Goal: Task Accomplishment & Management: Complete application form

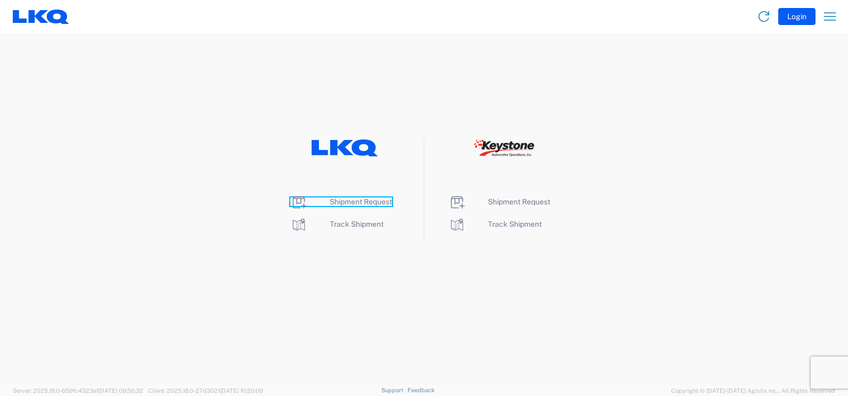
click at [342, 199] on span "Shipment Request" at bounding box center [361, 202] width 62 height 9
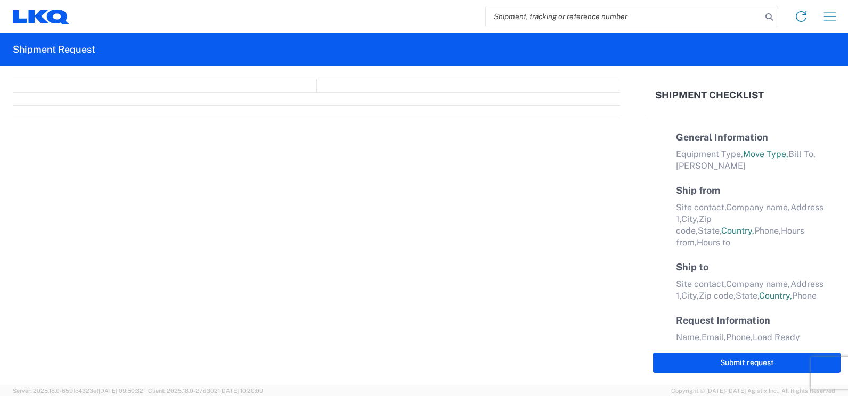
select select "FULL"
select select "LBS"
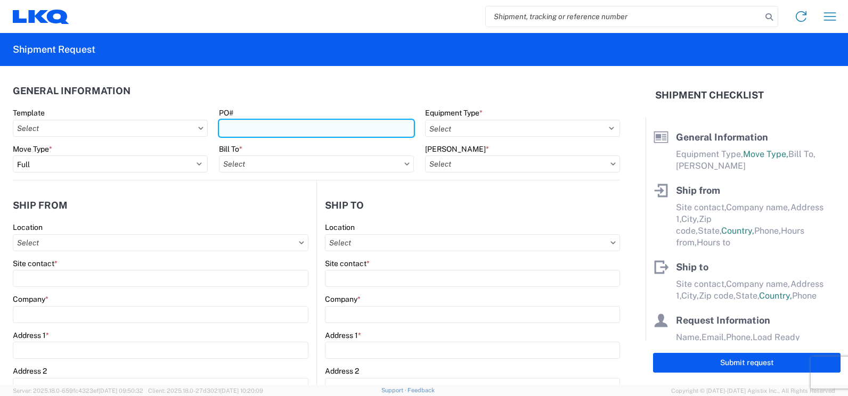
click at [240, 134] on input "PO#" at bounding box center [316, 128] width 195 height 17
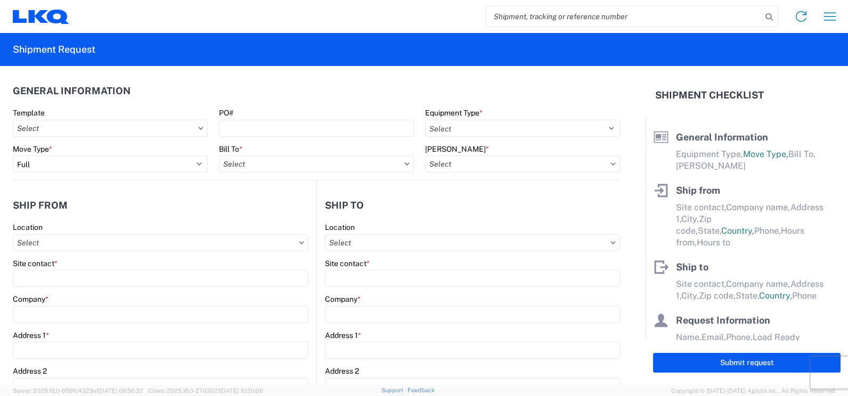
click at [312, 91] on header "General Information" at bounding box center [316, 91] width 607 height 24
click at [494, 118] on div "Equipment Type * Select 53’ Dry Van Flatbed Dropdeck (van) Lowboy (flatbed) Rail" at bounding box center [522, 122] width 195 height 29
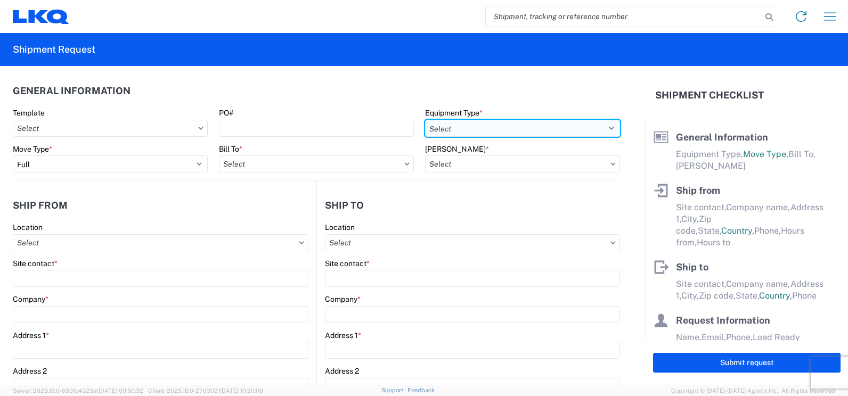
click at [464, 130] on select "Select 53’ Dry Van Flatbed Dropdeck (van) Lowboy (flatbed) Rail" at bounding box center [522, 128] width 195 height 17
select select "STDV"
click at [425, 120] on select "Select 53’ Dry Van Flatbed Dropdeck (van) Lowboy (flatbed) Rail" at bounding box center [522, 128] width 195 height 17
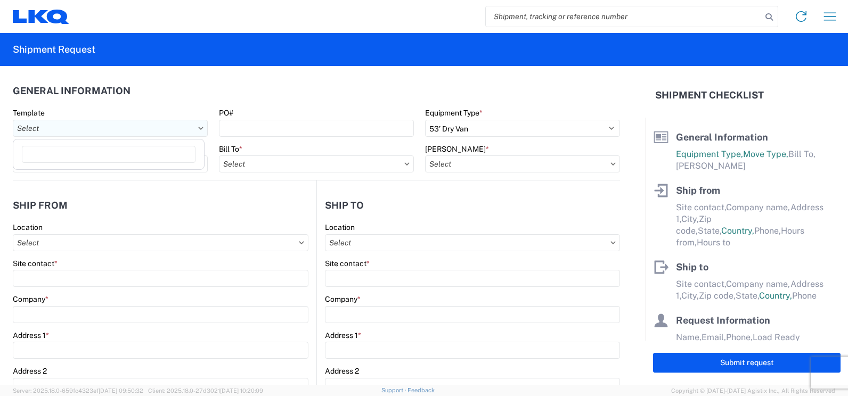
click at [117, 123] on input "Template" at bounding box center [110, 128] width 195 height 17
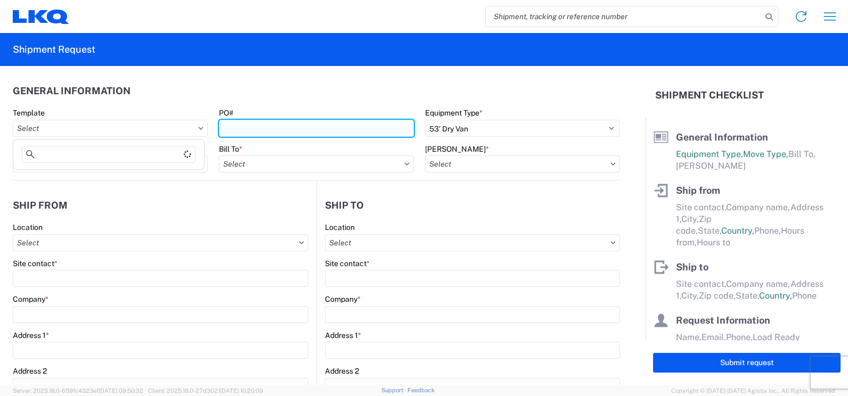
click at [304, 128] on input "PO#" at bounding box center [316, 128] width 195 height 17
type input "t30628"
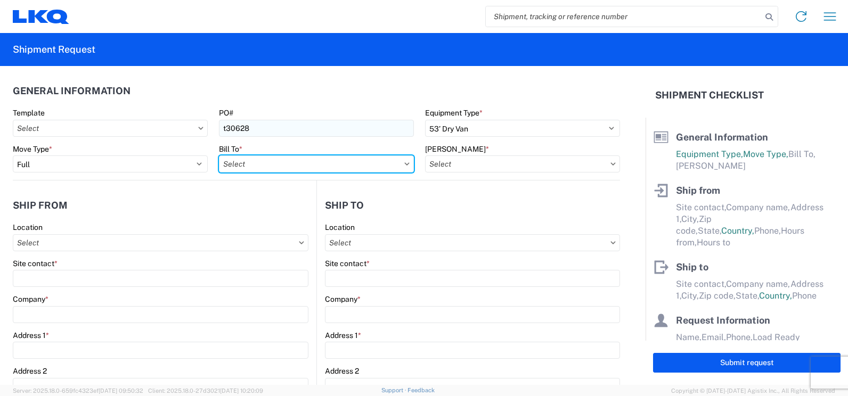
type input "3392 - Transmetco"
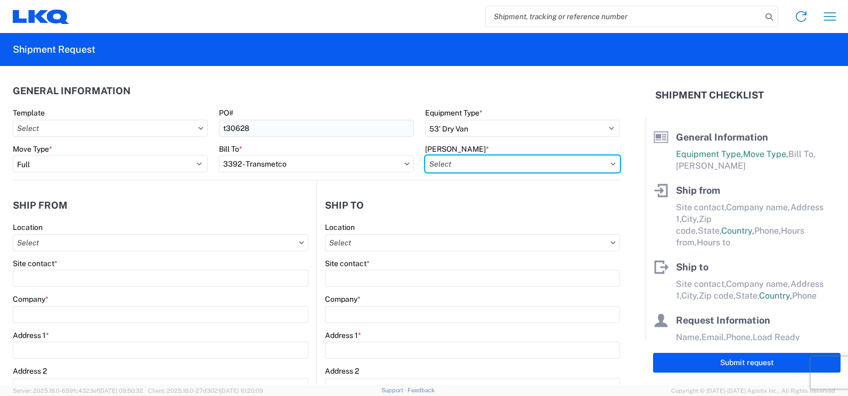
type input "3392-3015-50180-0000 - 3392 Freight In - Wheel Cores"
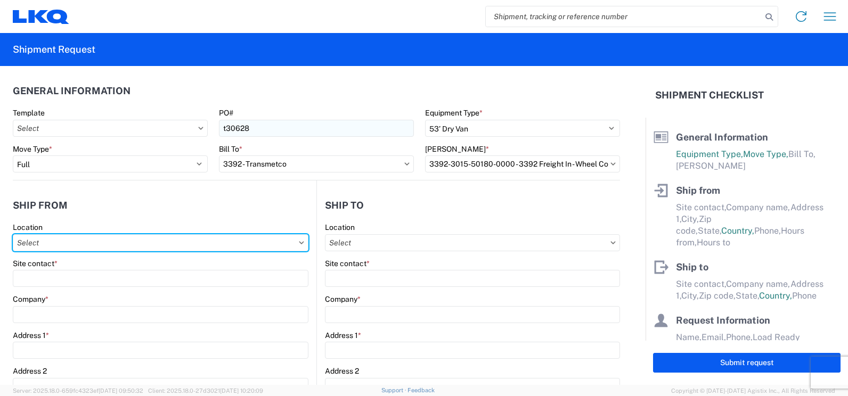
type input "1715 - LKQ [GEOGRAPHIC_DATA][US_STATE]"
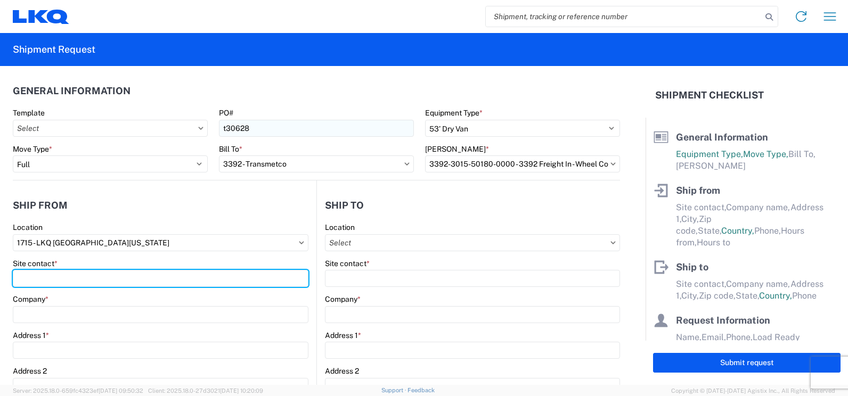
type input "Shipping"
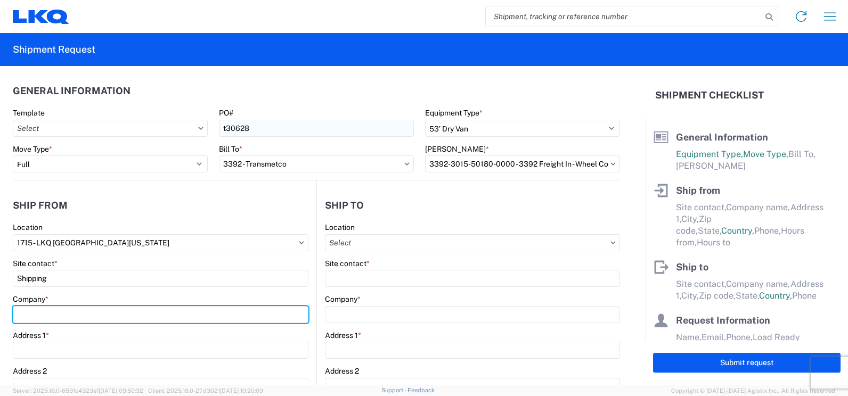
type input "LKQ [GEOGRAPHIC_DATA][US_STATE]"
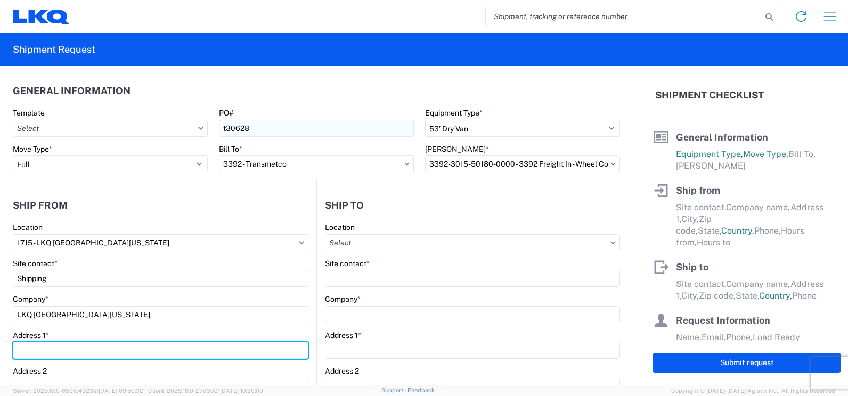
type input "[STREET_ADDRESS]"
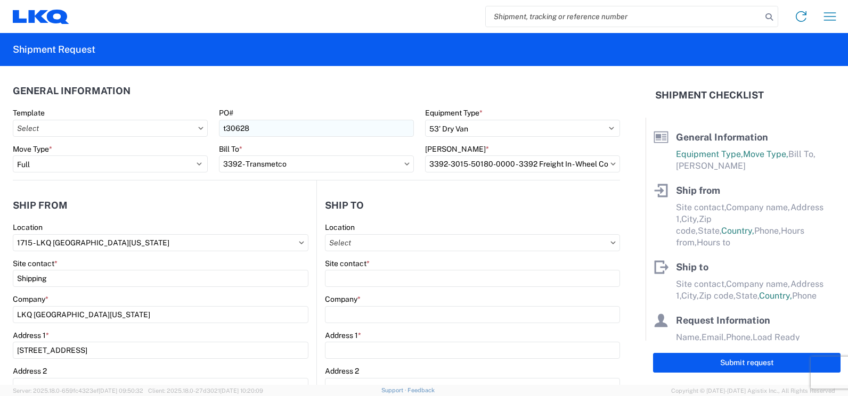
type input "[PERSON_NAME]"
type input "96003"
select select "CA"
type input "[EMAIL_ADDRESS][DOMAIN_NAME]"
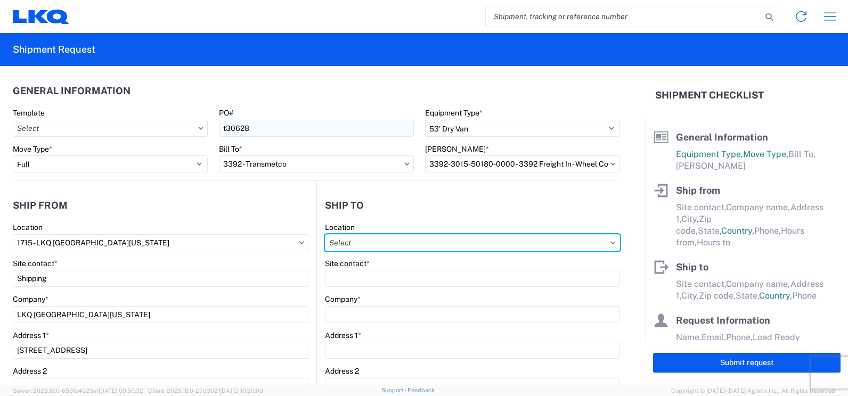
type input "3392 - Transmetco"
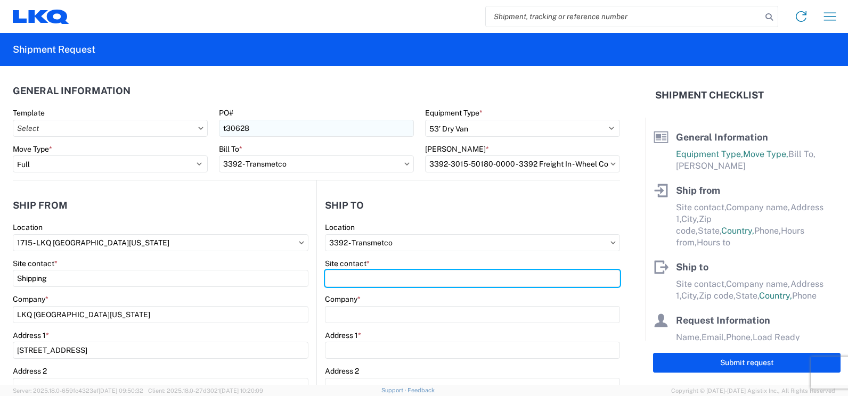
type input "Receiving"
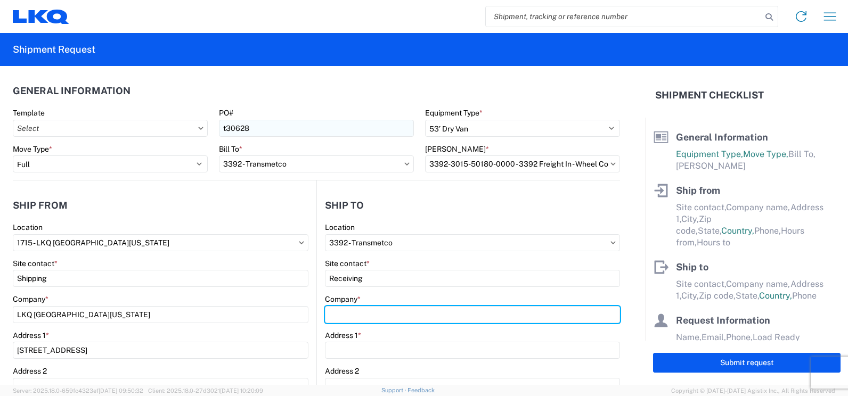
type input "Transmetco"
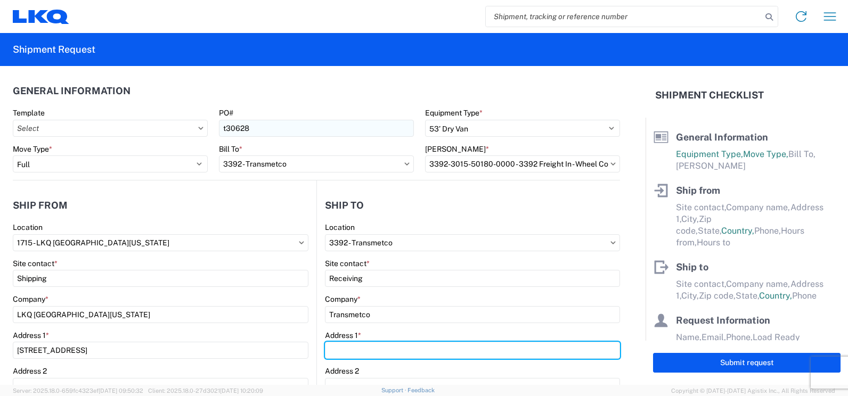
type input "[STREET_ADDRESS]"
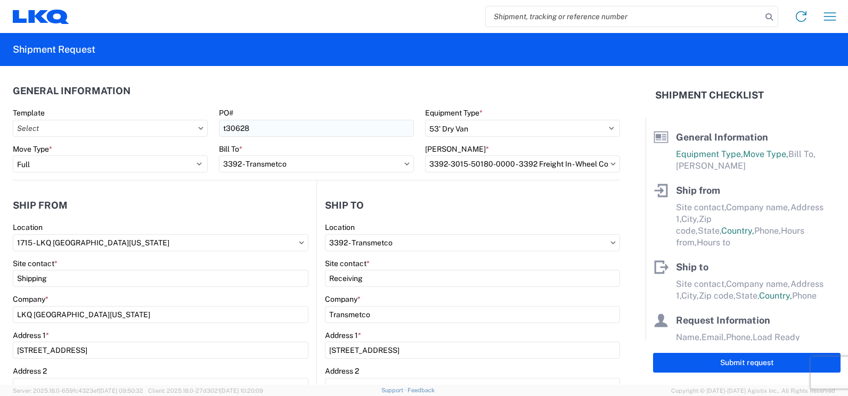
type input "Huntington"
type input "46750"
select select "IN"
type input "[PERSON_NAME]"
type input "[EMAIL_ADDRESS][DOMAIN_NAME]"
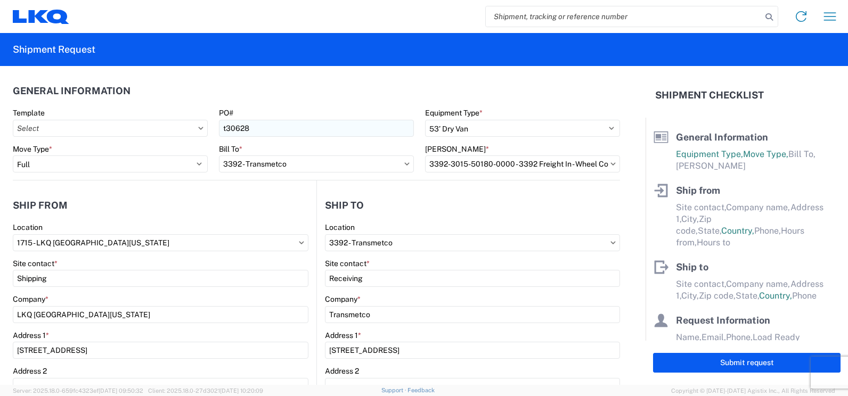
type input "5309215502"
type input "42000"
type input "Wheels - Stacked & Palletized"
type input "1"
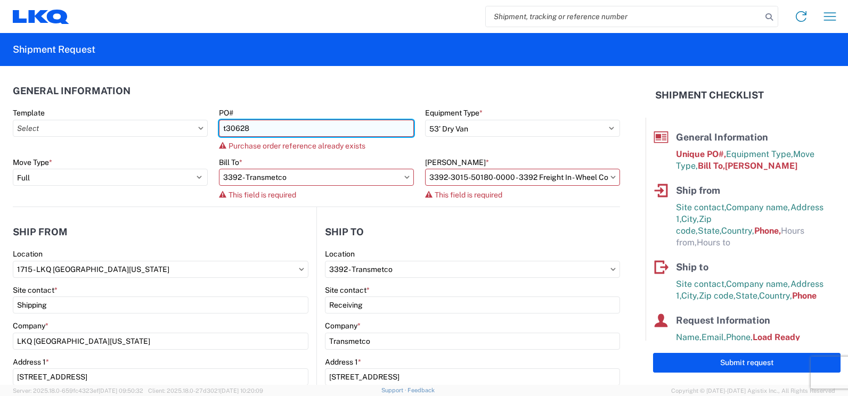
click at [281, 122] on input "t30628" at bounding box center [316, 128] width 195 height 17
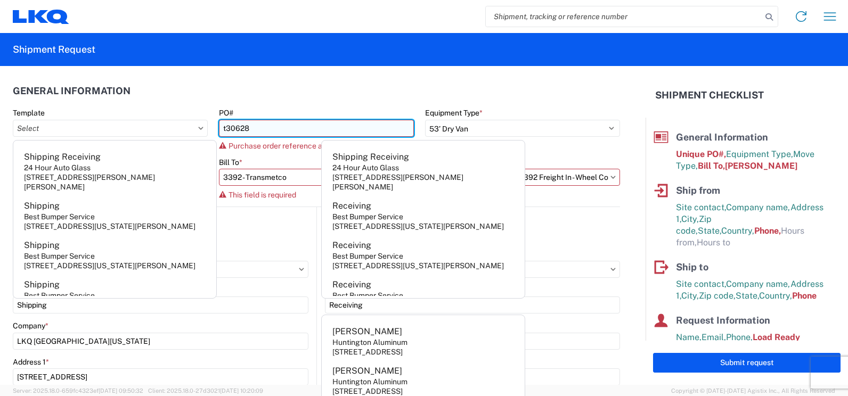
click at [271, 122] on input "t30628" at bounding box center [316, 128] width 195 height 17
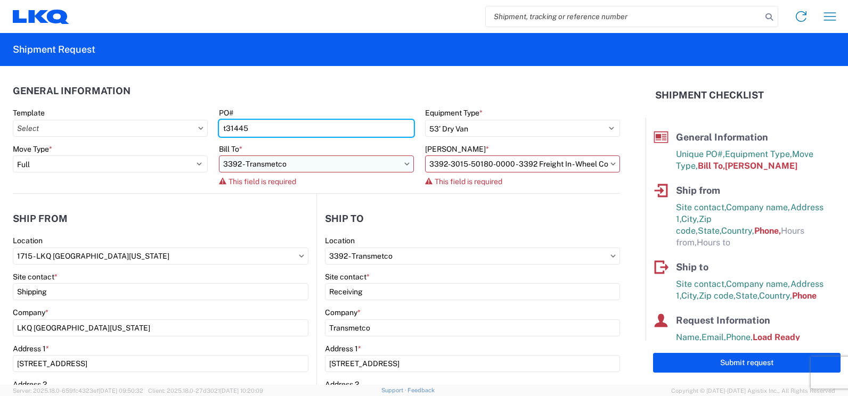
type input "t31445"
click at [333, 166] on input "3392 - Transmetco" at bounding box center [316, 164] width 195 height 17
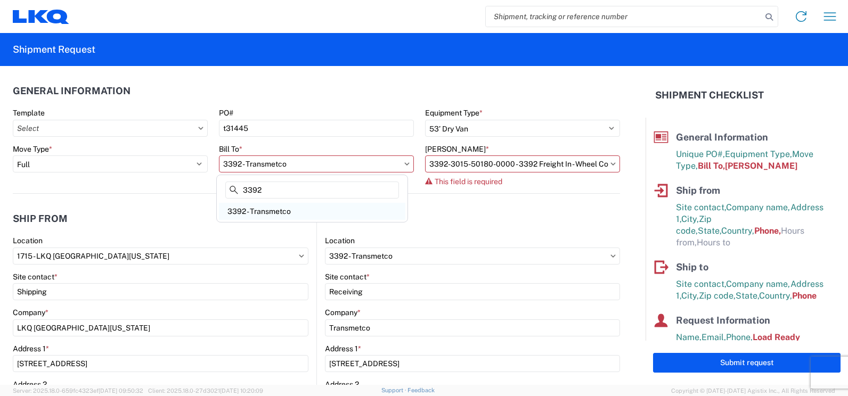
type input "3392"
click at [302, 208] on div "3392 - Transmetco" at bounding box center [312, 211] width 186 height 17
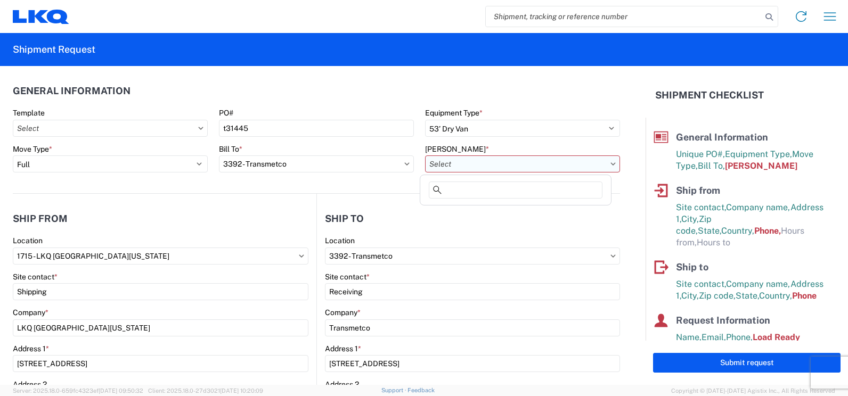
click at [445, 168] on input "[PERSON_NAME] *" at bounding box center [522, 164] width 195 height 17
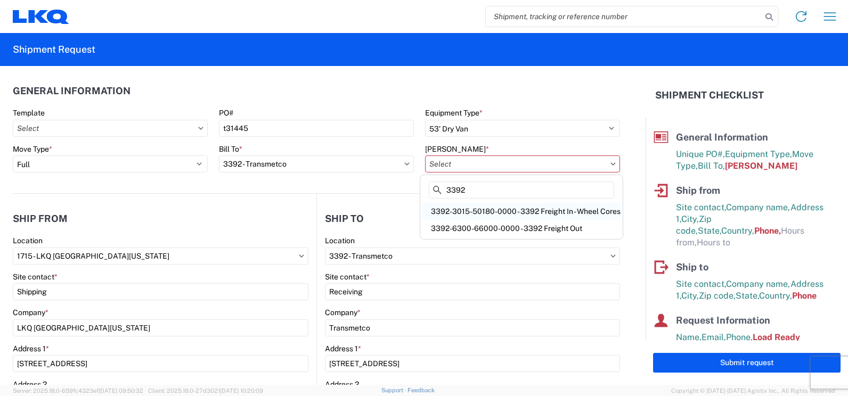
type input "3392"
click at [550, 210] on div "3392-3015-50180-0000 - 3392 Freight In - Wheel Cores" at bounding box center [521, 211] width 198 height 17
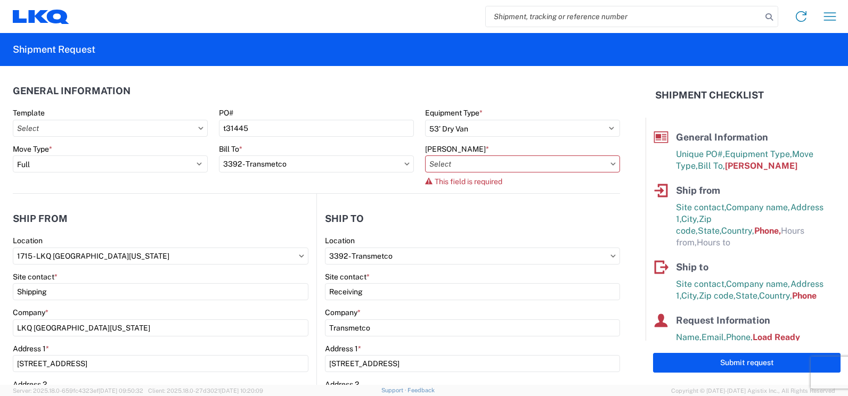
type input "3392-3015-50180-0000 - 3392 Freight In - Wheel Cores"
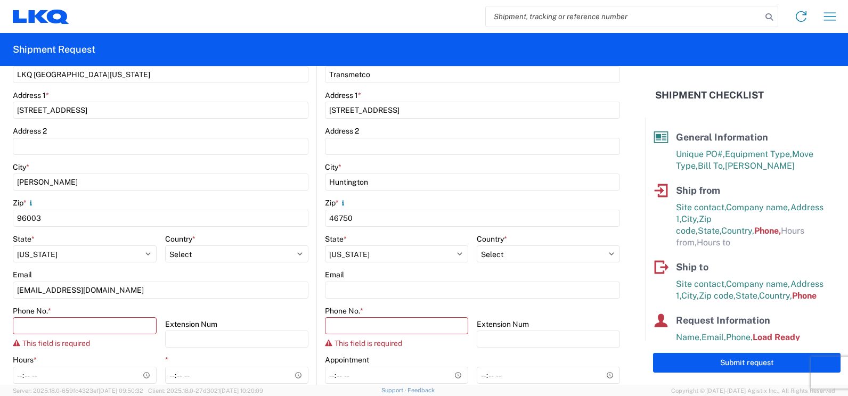
scroll to position [266, 0]
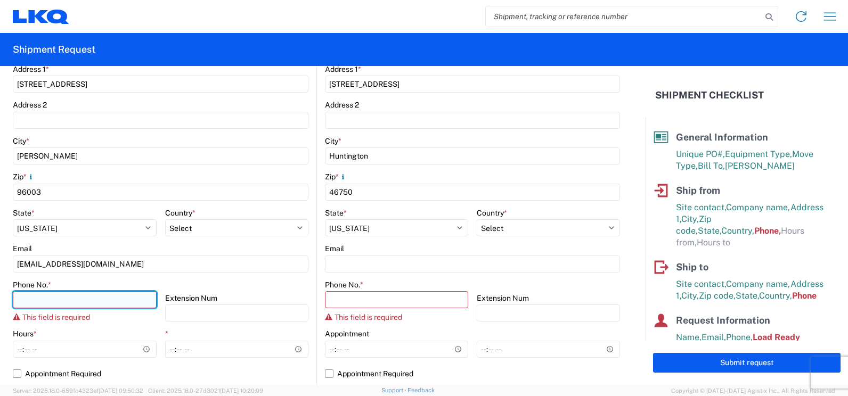
click at [42, 297] on input "Phone No. *" at bounding box center [85, 299] width 144 height 17
type input "5309215502"
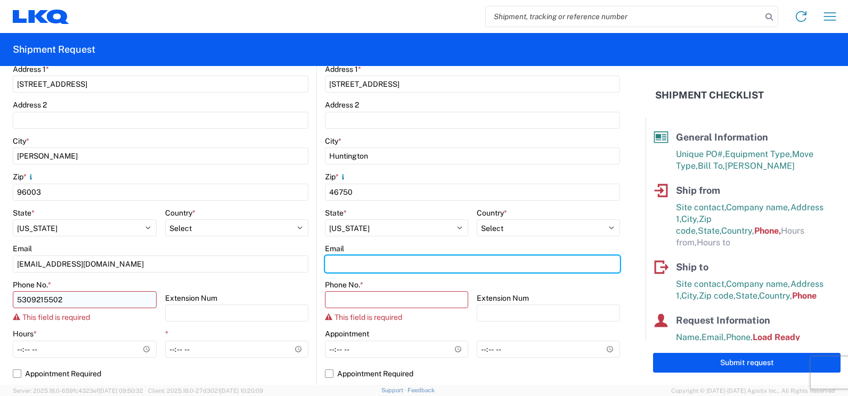
type input "[EMAIL_ADDRESS][DOMAIN_NAME]"
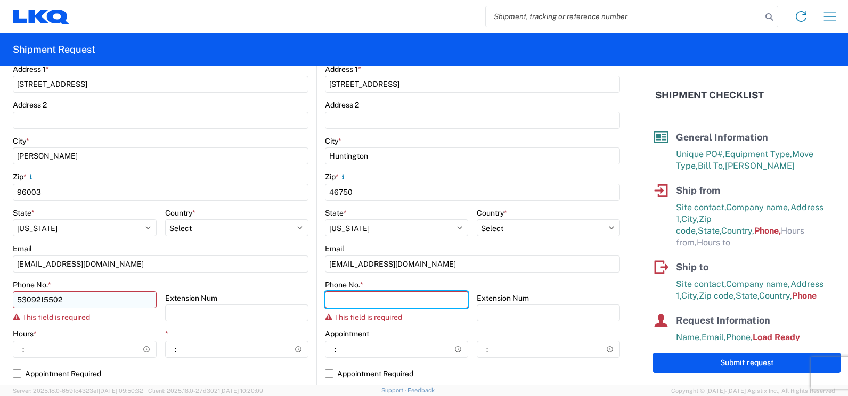
type input "5309215502"
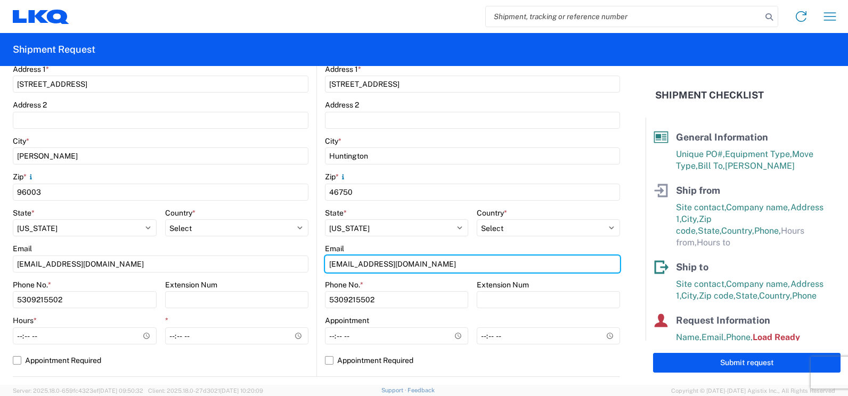
drag, startPoint x: 411, startPoint y: 261, endPoint x: 129, endPoint y: 279, distance: 282.3
click at [129, 279] on div "Ship from Location 1715 - LKQ [GEOGRAPHIC_DATA][US_STATE] Site contact * Shippi…" at bounding box center [316, 145] width 607 height 463
type input "na"
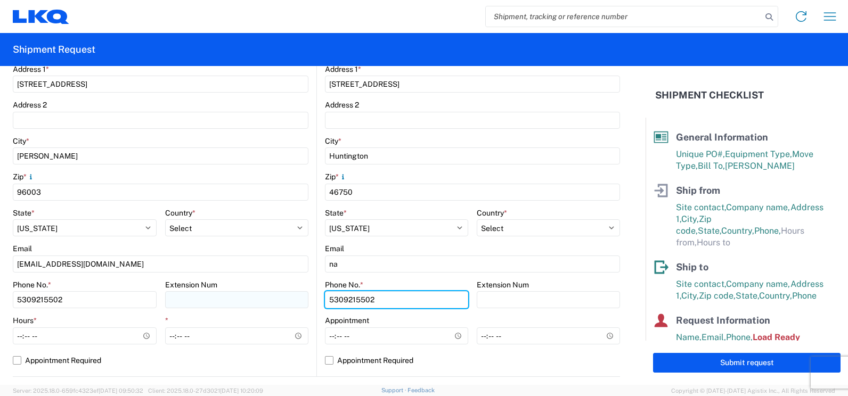
drag, startPoint x: 388, startPoint y: 302, endPoint x: 192, endPoint y: 302, distance: 196.0
click at [202, 302] on div "Ship from Location 1715 - LKQ [GEOGRAPHIC_DATA][US_STATE] Site contact * Shippi…" at bounding box center [316, 145] width 607 height 463
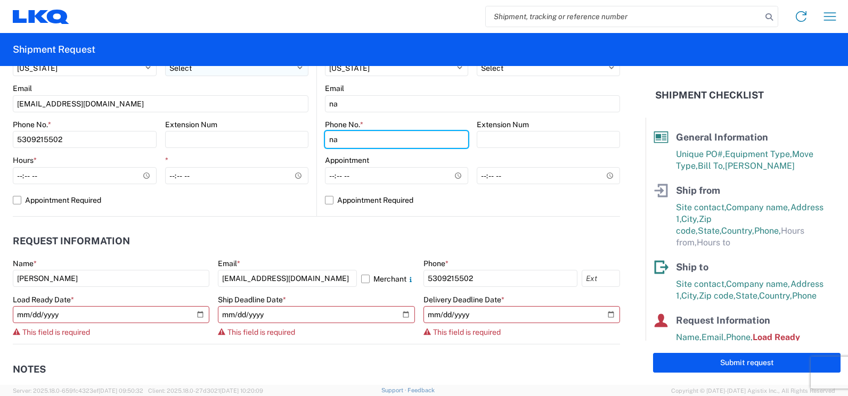
scroll to position [479, 0]
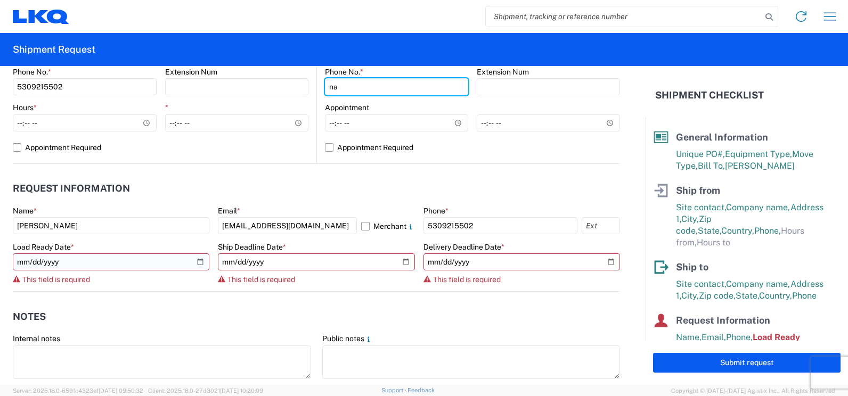
type input "na"
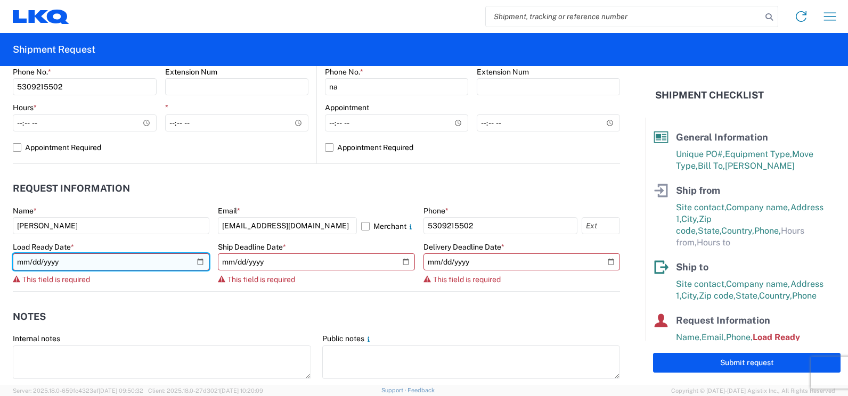
click at [195, 260] on input "date" at bounding box center [111, 261] width 197 height 17
type input "[DATE]"
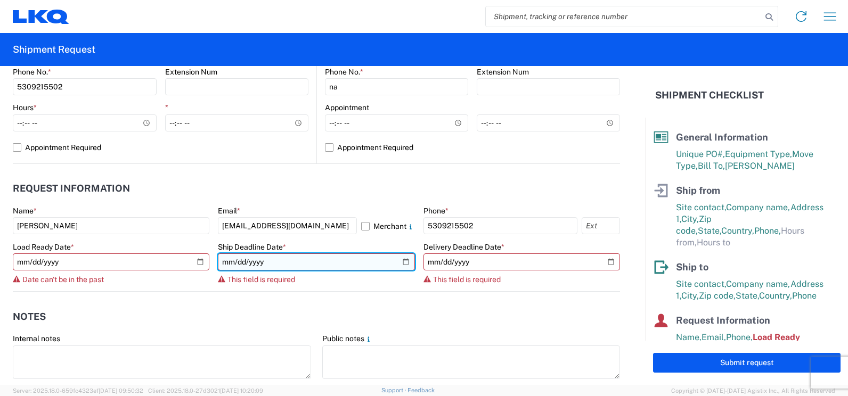
click at [399, 266] on input "date" at bounding box center [316, 261] width 197 height 17
type input "[DATE]"
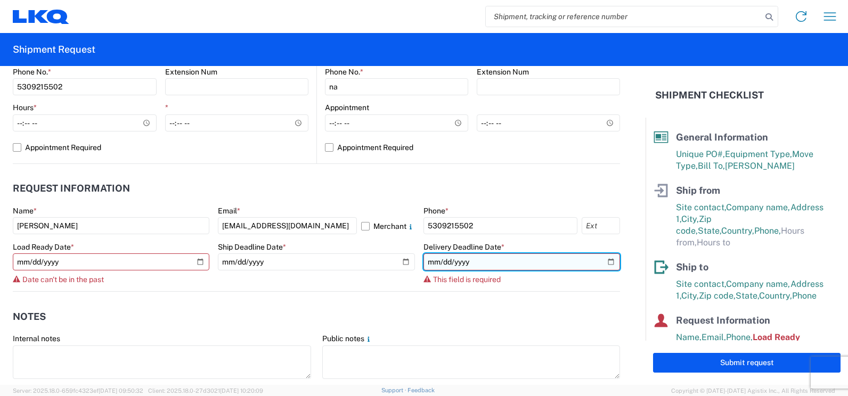
click at [600, 260] on input "date" at bounding box center [521, 261] width 197 height 17
click at [600, 260] on input "[DATE]" at bounding box center [521, 261] width 197 height 17
type input "[DATE]"
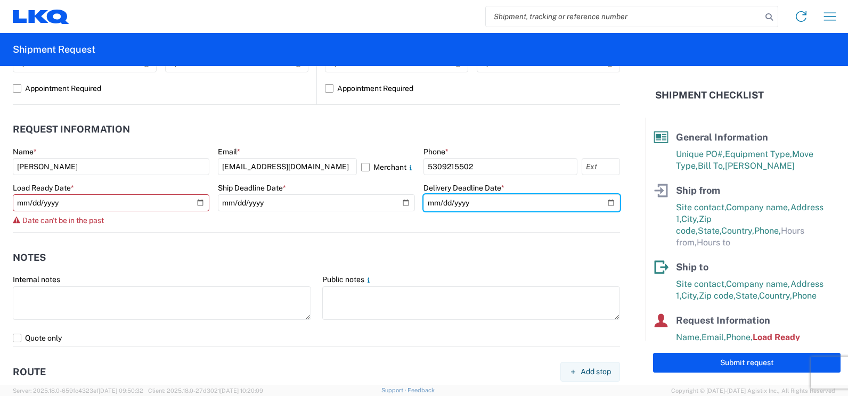
scroll to position [533, 0]
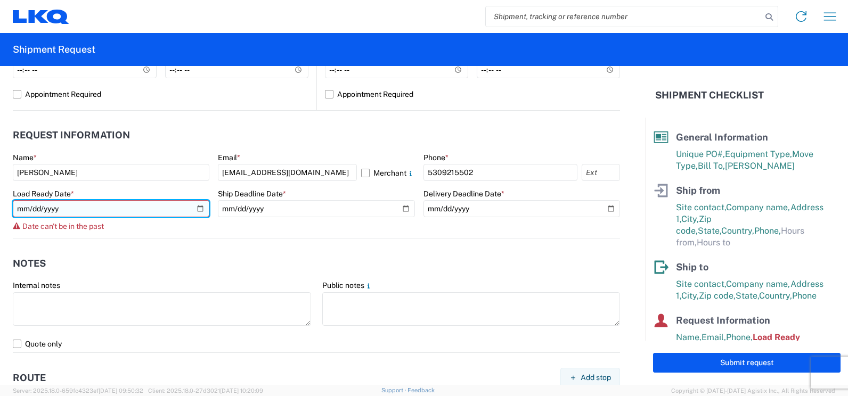
click at [201, 209] on input "[DATE]" at bounding box center [111, 208] width 197 height 17
type input "[DATE]"
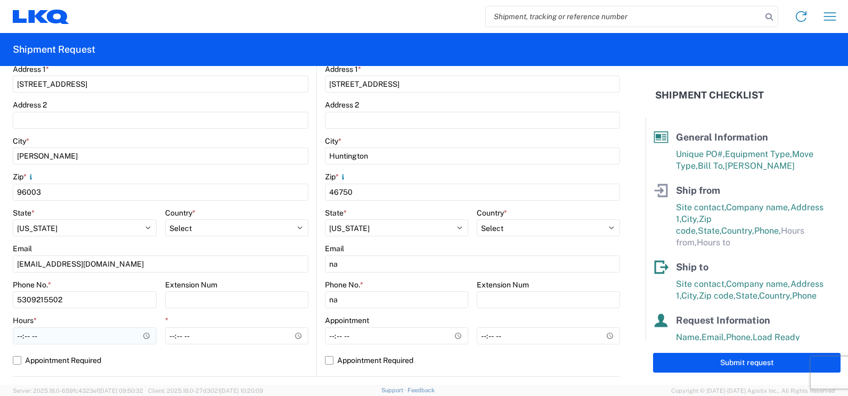
scroll to position [320, 0]
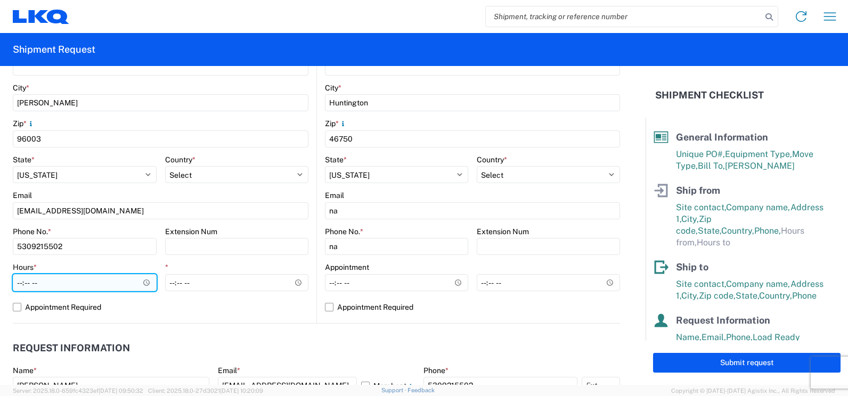
click at [141, 288] on input "Hours *" at bounding box center [85, 282] width 144 height 17
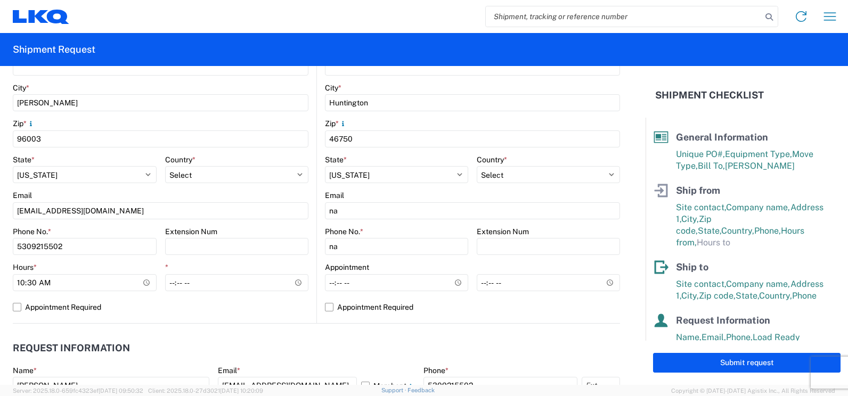
type input "10:30"
click at [125, 199] on div "Email" at bounding box center [161, 196] width 296 height 10
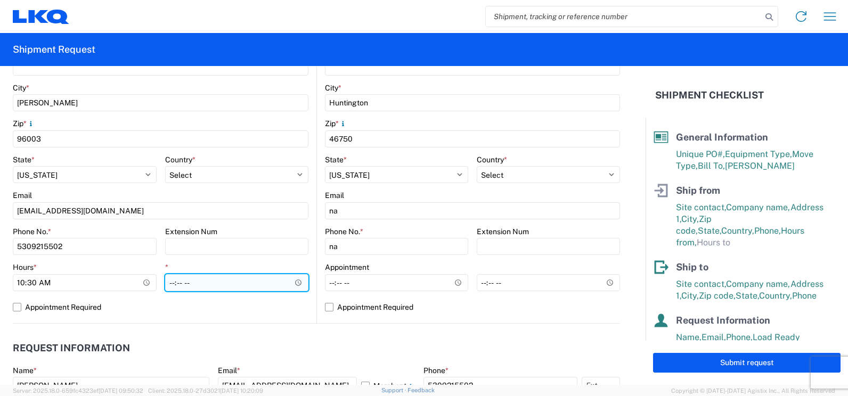
click at [296, 282] on input "*" at bounding box center [237, 282] width 144 height 17
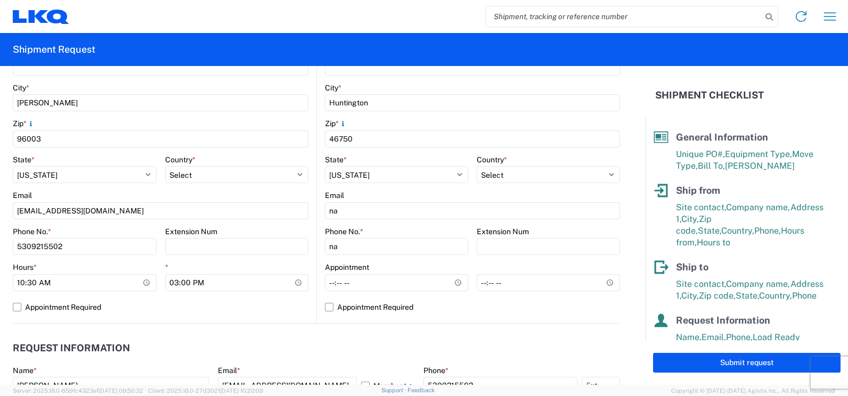
type input "15:00"
click at [258, 317] on div "Location 1715 - LKQ [GEOGRAPHIC_DATA][US_STATE] Site contact * Shipping Company…" at bounding box center [161, 113] width 296 height 420
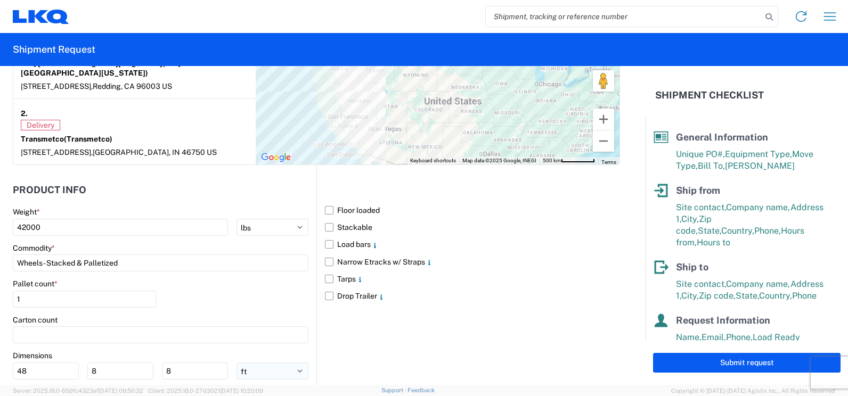
scroll to position [959, 0]
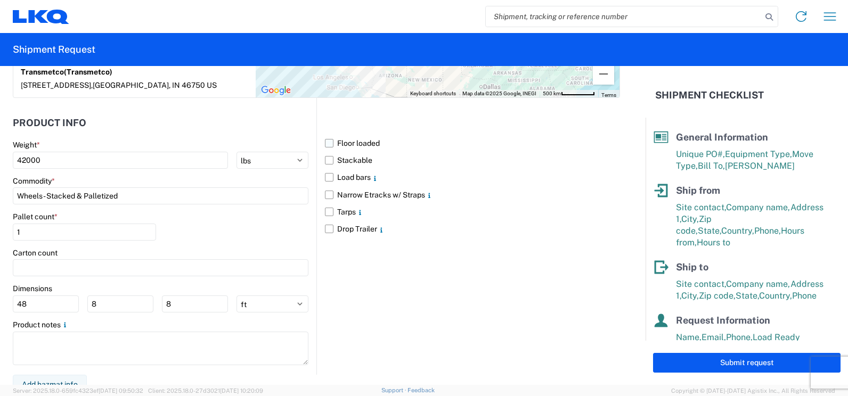
click at [325, 135] on label "Floor loaded" at bounding box center [472, 143] width 295 height 17
click at [0, 0] on input "Floor loaded" at bounding box center [0, 0] width 0 height 0
click at [326, 152] on label "Stackable" at bounding box center [472, 160] width 295 height 17
click at [0, 0] on input "Stackable" at bounding box center [0, 0] width 0 height 0
click at [326, 152] on label "Stackable" at bounding box center [472, 160] width 295 height 17
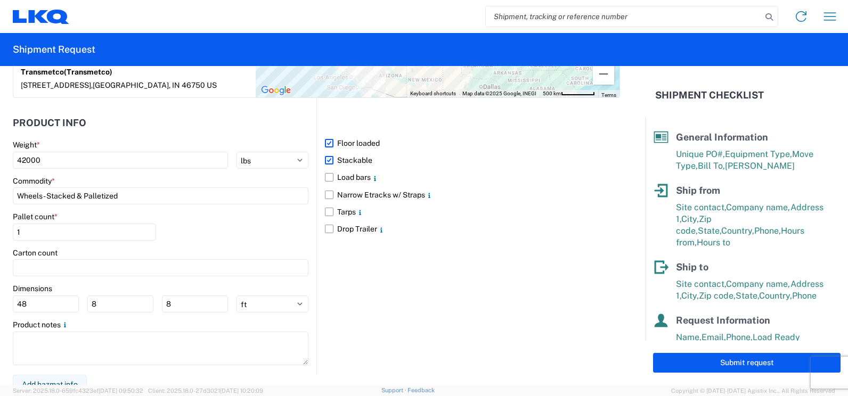
click at [0, 0] on input "Stackable" at bounding box center [0, 0] width 0 height 0
click at [76, 226] on input "1" at bounding box center [84, 232] width 143 height 17
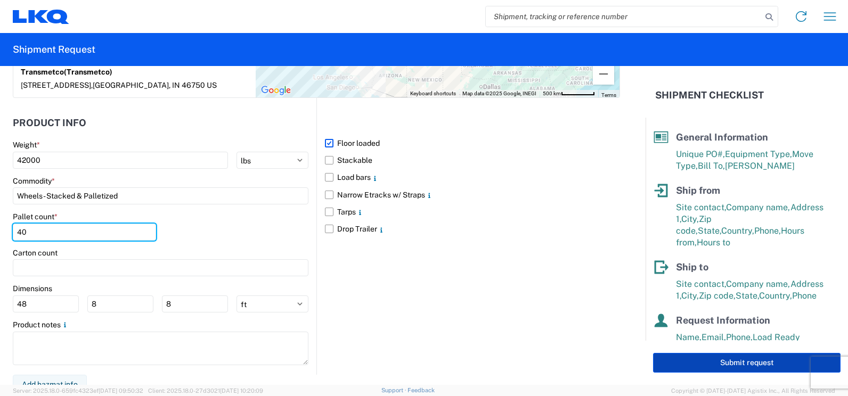
type input "40"
click at [682, 362] on button "Submit request" at bounding box center [746, 363] width 187 height 20
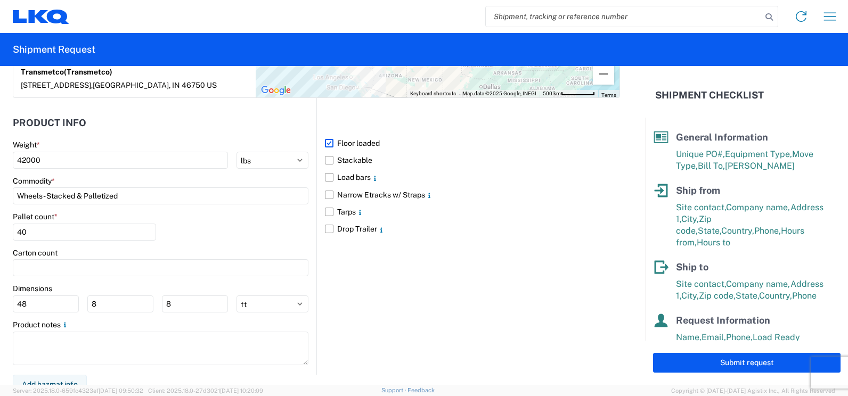
select select "US"
